Goal: Transaction & Acquisition: Purchase product/service

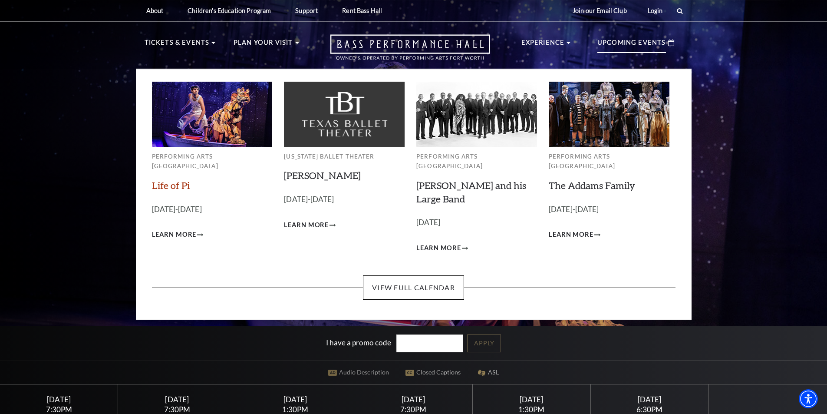
click at [166, 179] on link "Life of Pi" at bounding box center [171, 185] width 38 height 12
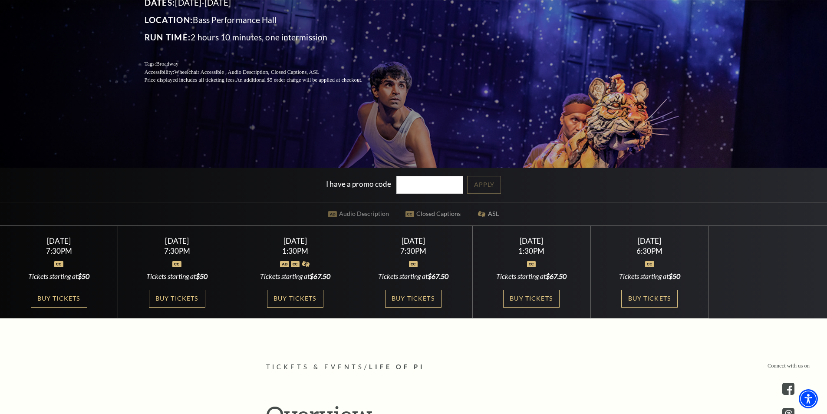
scroll to position [174, 0]
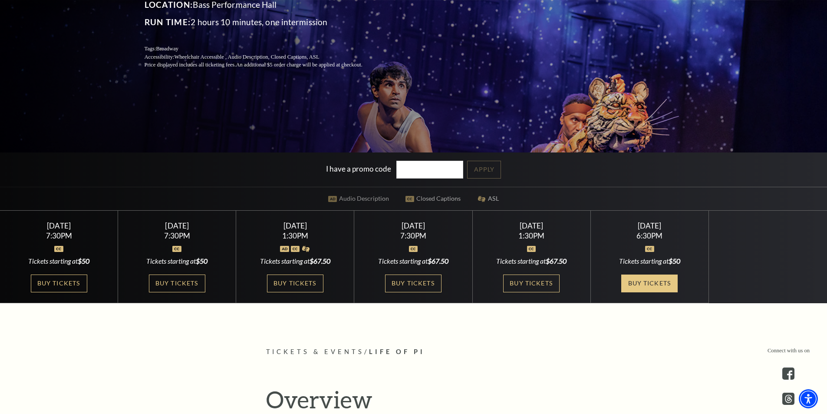
click at [653, 283] on link "Buy Tickets" at bounding box center [649, 283] width 56 height 18
click at [638, 285] on link "Buy Tickets" at bounding box center [649, 283] width 56 height 18
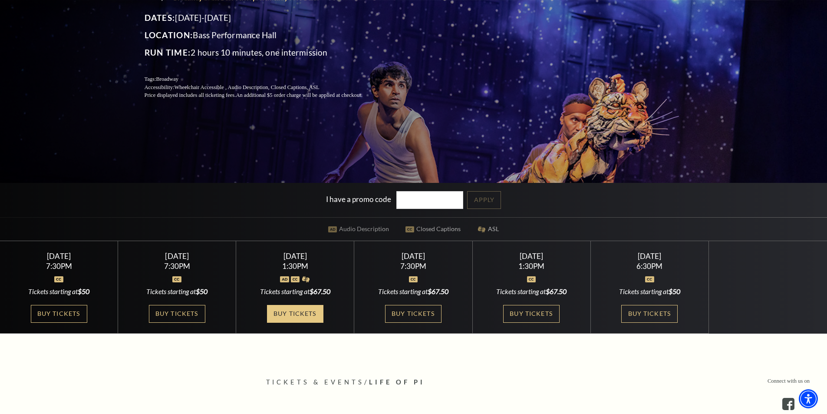
scroll to position [130, 0]
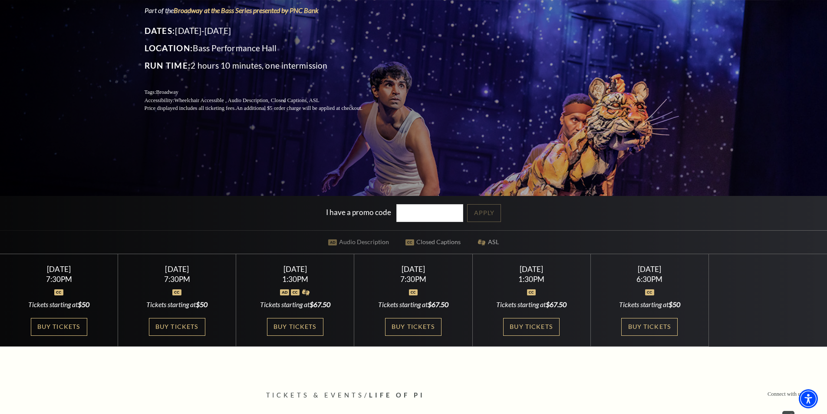
click at [646, 338] on div "Sunday September 28 6:30PM Tickets starting at $50 Buy Tickets" at bounding box center [650, 300] width 118 height 92
click at [651, 325] on link "Buy Tickets" at bounding box center [649, 327] width 56 height 18
click at [669, 325] on link "Buy Tickets" at bounding box center [649, 327] width 56 height 18
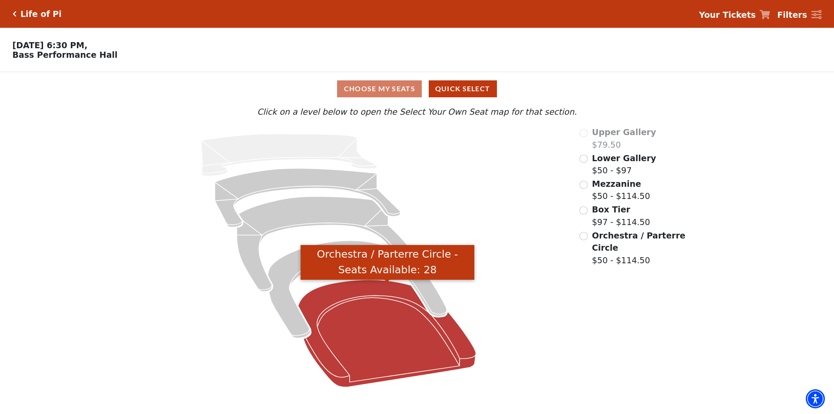
click at [382, 339] on icon "Orchestra / Parterre Circle - Seats Available: 28" at bounding box center [387, 333] width 178 height 107
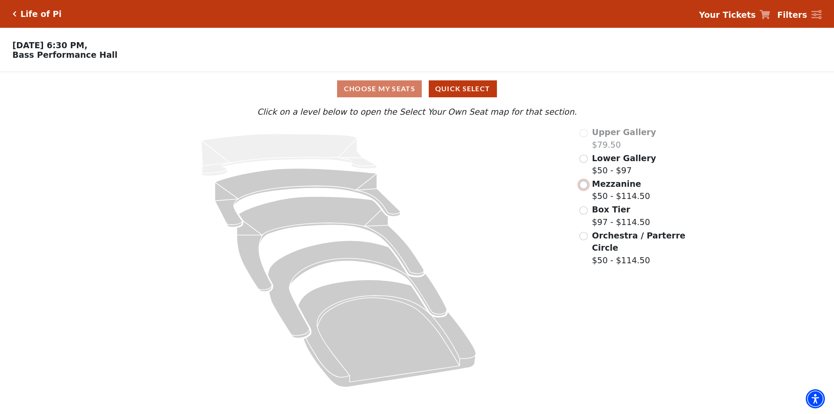
click at [583, 187] on input "Mezzanine$50 - $114.50\a" at bounding box center [583, 185] width 8 height 8
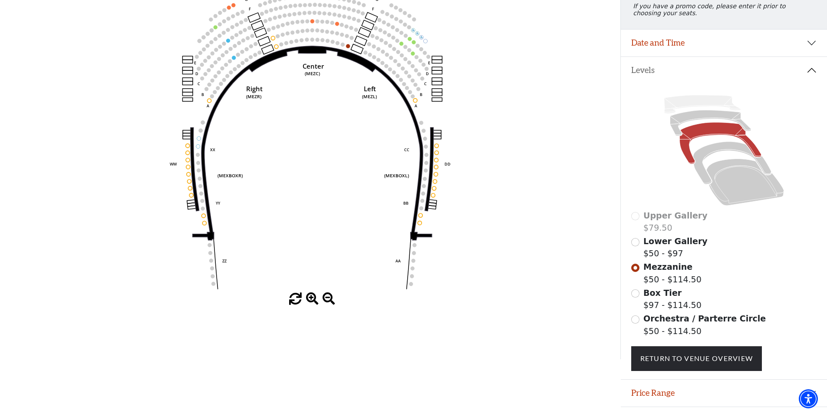
scroll to position [127, 0]
click at [189, 159] on icon "Center (MEZC) Right (MEZR) Left (MEZL) (MEXBOXR) (MEXBOXL) XX WW CC DD YY BB ZZ…" at bounding box center [310, 135] width 558 height 314
click at [680, 245] on span "Lower Gallery" at bounding box center [675, 241] width 64 height 10
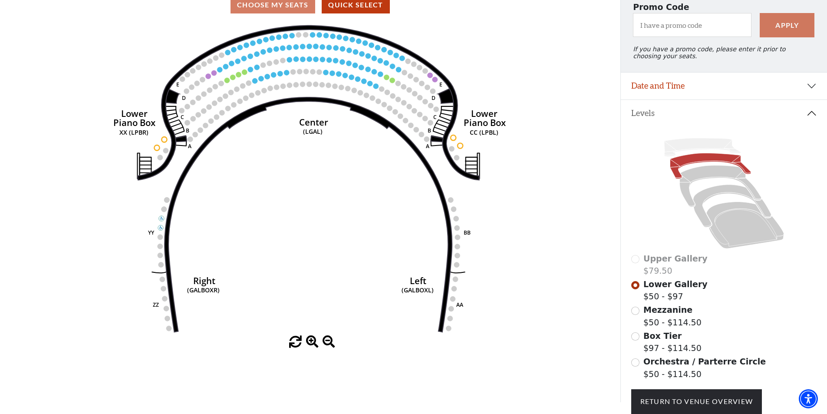
scroll to position [152, 0]
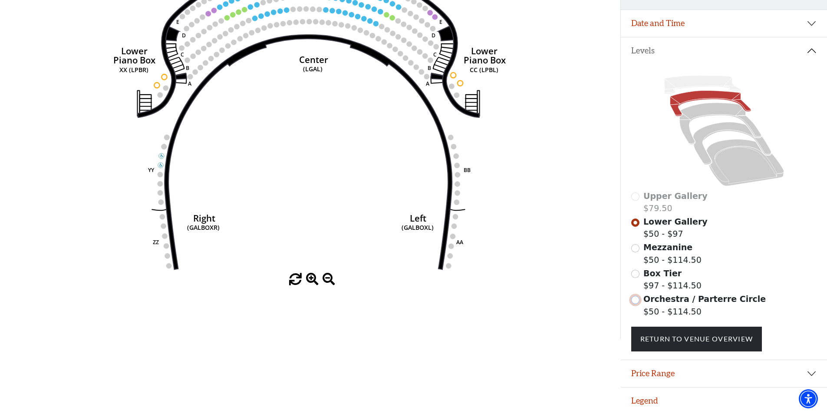
click at [638, 301] on input "Orchestra / Parterre Circle$50 - $114.50\a" at bounding box center [635, 300] width 8 height 8
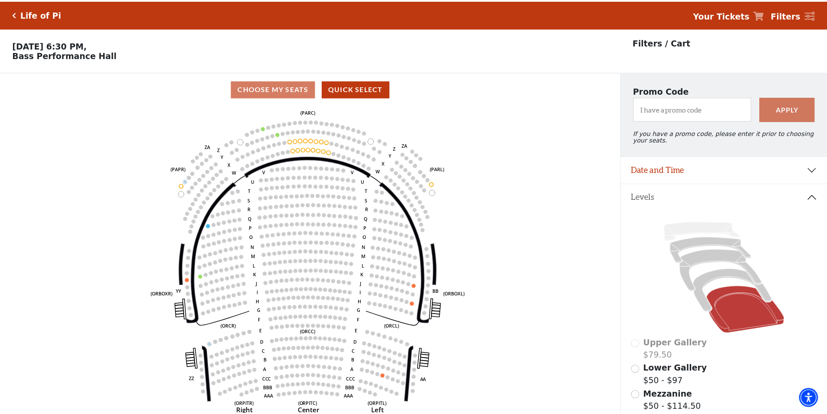
scroll to position [40, 0]
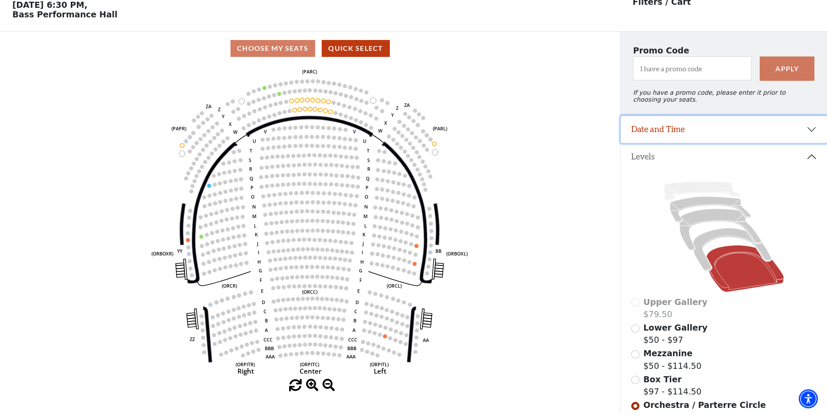
click at [811, 136] on button "Date and Time" at bounding box center [724, 129] width 206 height 27
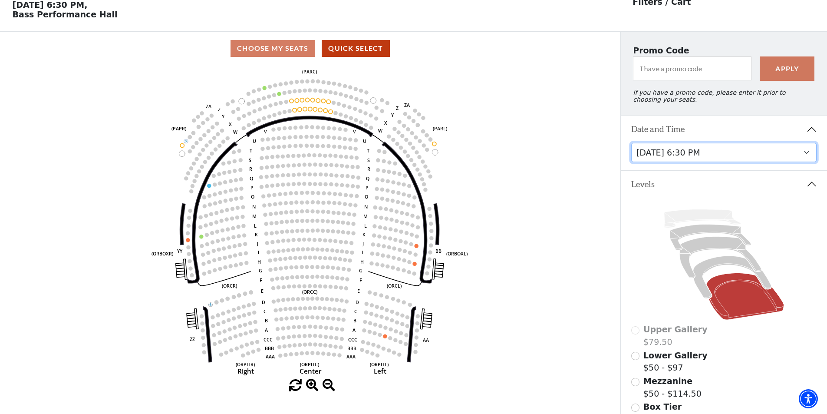
click at [796, 158] on select "Thursday, September 25 at 7:30 PM Friday, September 26 at 7:30 PM Saturday, Sep…" at bounding box center [724, 153] width 186 height 20
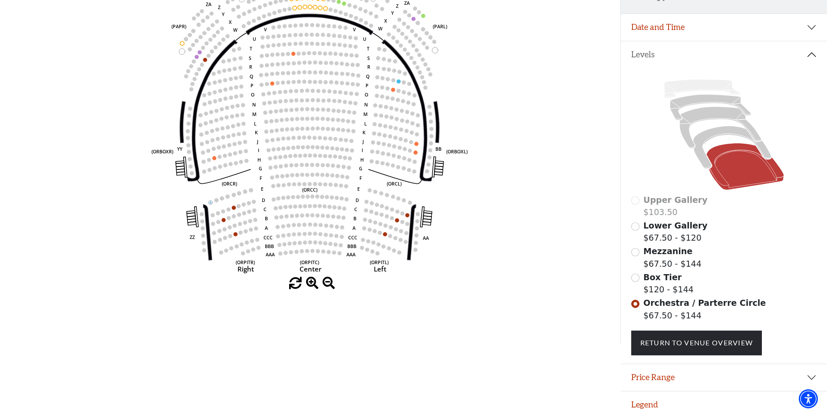
scroll to position [152, 0]
